Goal: Information Seeking & Learning: Learn about a topic

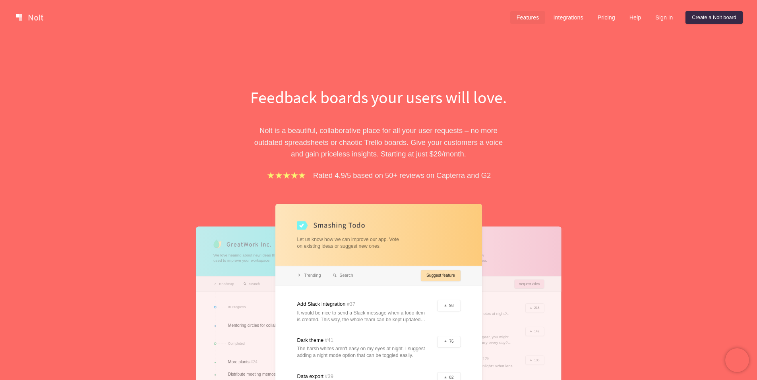
click at [532, 18] on link "Features" at bounding box center [527, 17] width 35 height 13
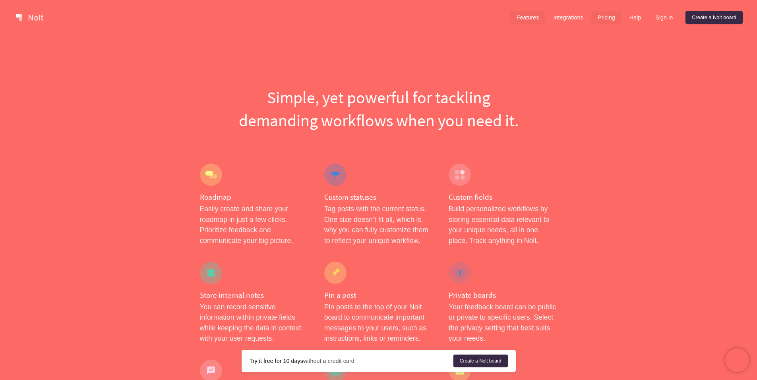
click at [609, 15] on link "Pricing" at bounding box center [606, 17] width 30 height 13
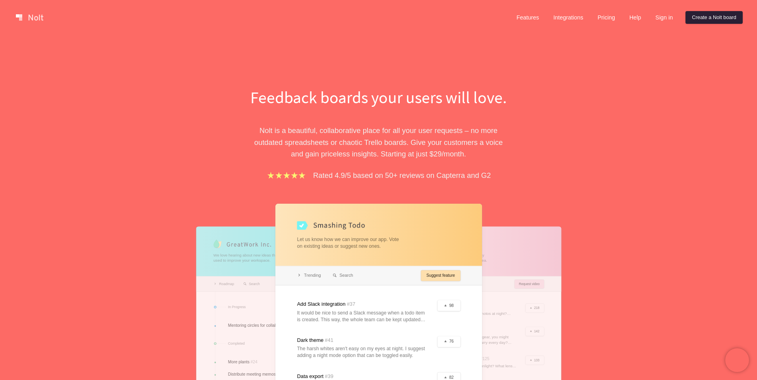
click at [727, 14] on link "Create a Nolt board" at bounding box center [713, 17] width 57 height 13
